Goal: Task Accomplishment & Management: Use online tool/utility

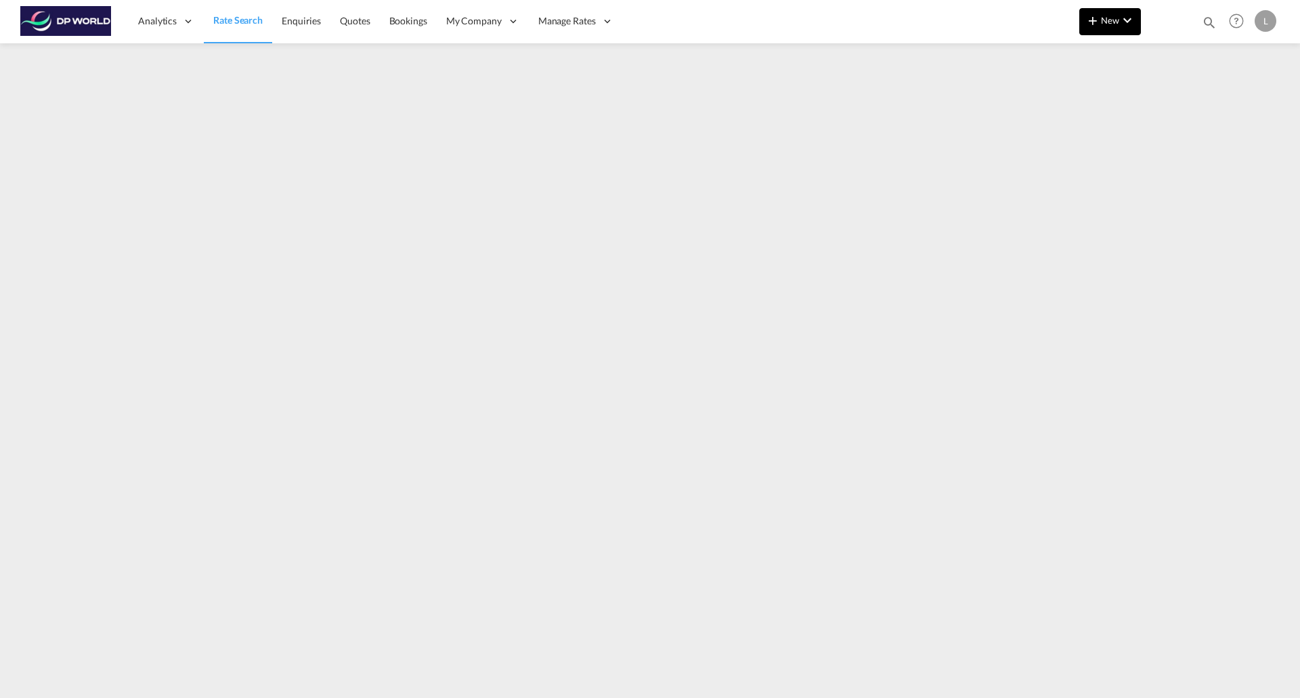
click at [1091, 14] on md-icon "icon-plus 400-fg" at bounding box center [1093, 20] width 16 height 16
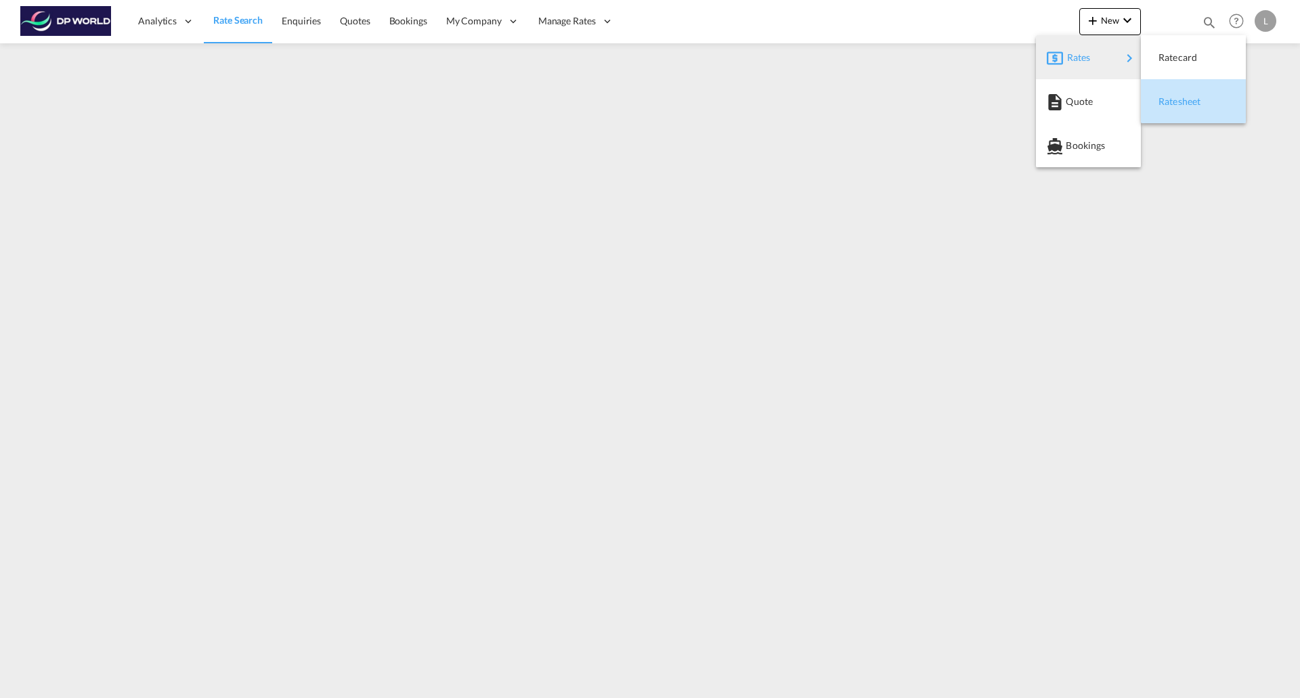
click at [1174, 104] on span "Ratesheet" at bounding box center [1166, 101] width 15 height 27
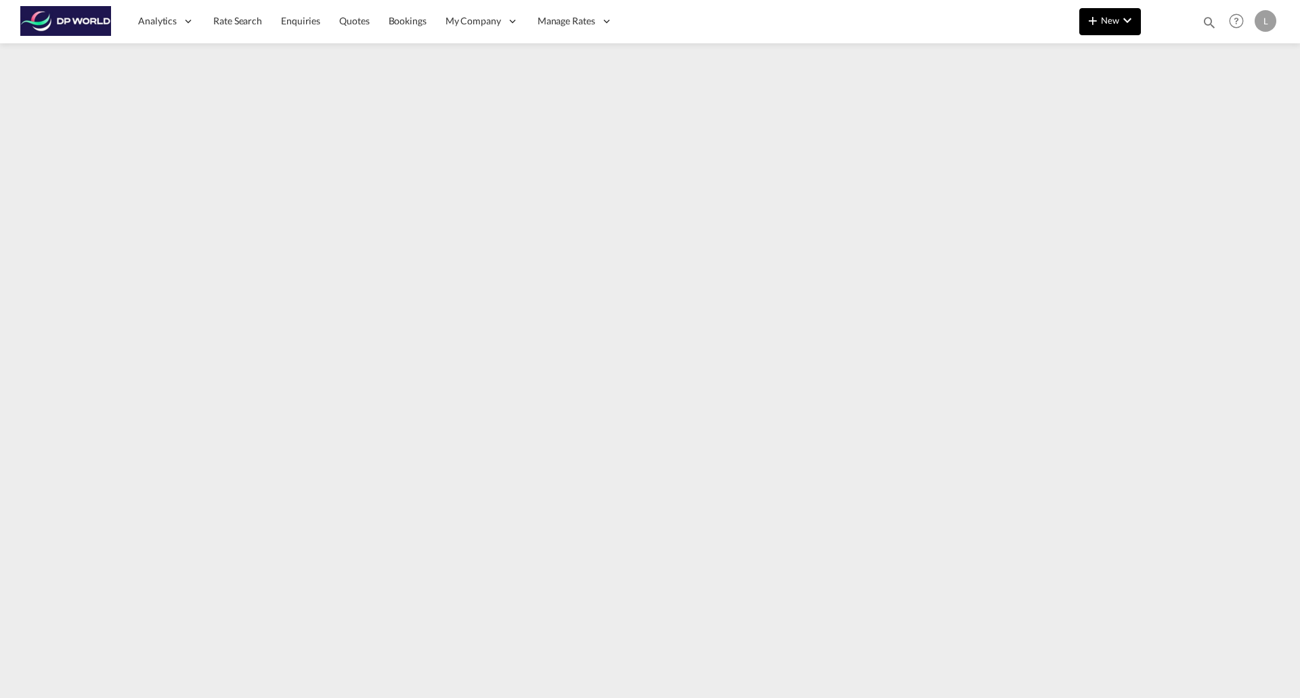
click at [1105, 23] on span "New" at bounding box center [1110, 20] width 51 height 11
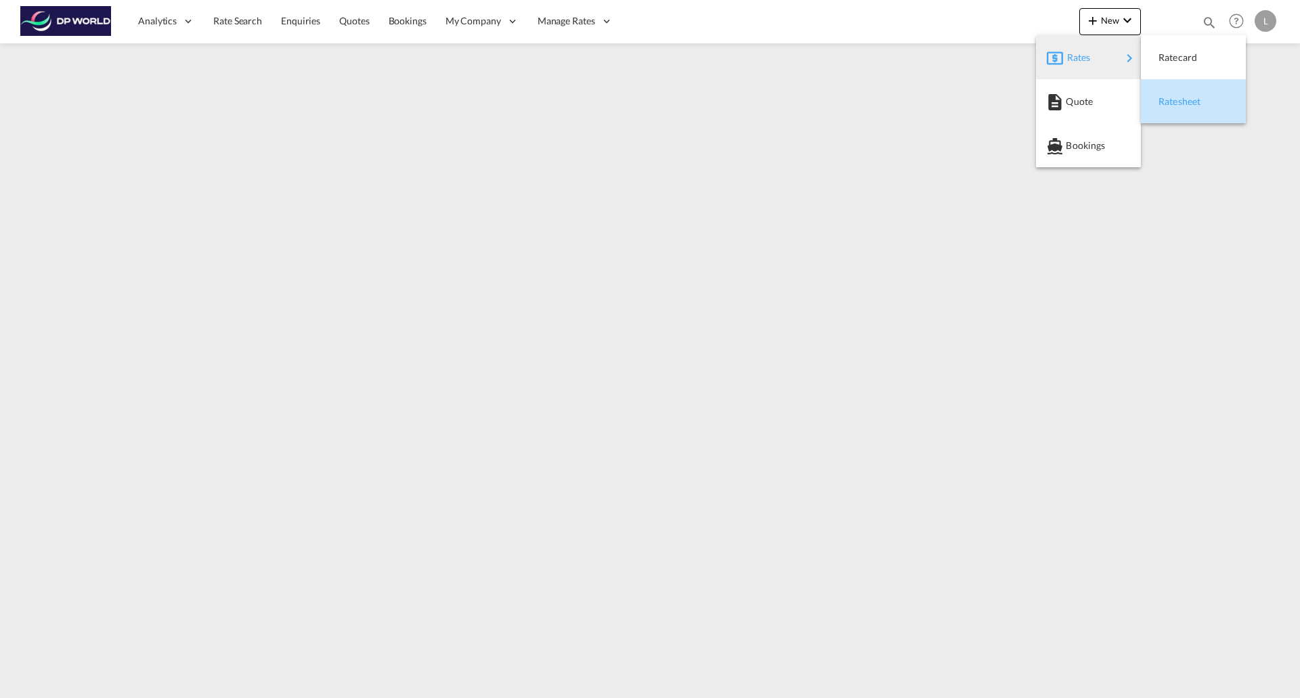
click at [1173, 98] on span "Ratesheet" at bounding box center [1166, 101] width 15 height 27
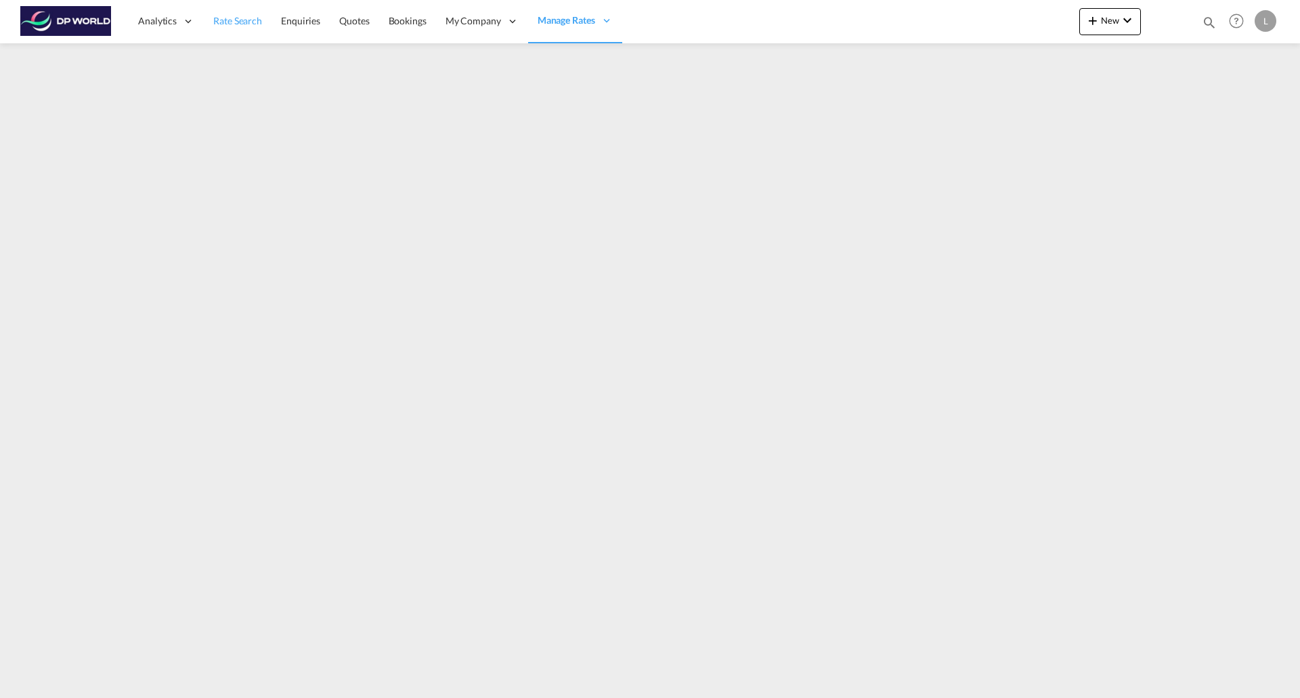
click at [247, 32] on link "Rate Search" at bounding box center [238, 21] width 68 height 44
click at [246, 28] on link "Rate Search" at bounding box center [238, 21] width 68 height 44
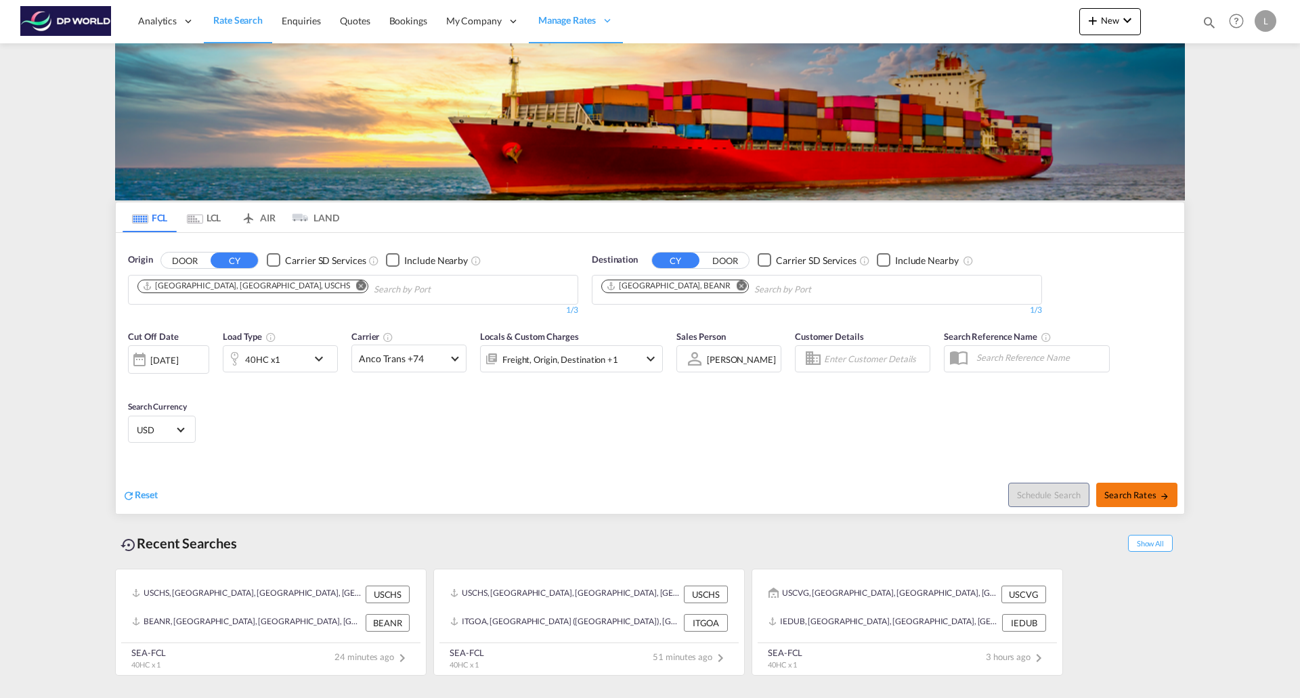
click at [1153, 497] on span "Search Rates" at bounding box center [1137, 495] width 65 height 11
type input "USCHS to BEANR / [DATE]"
